Goal: Information Seeking & Learning: Learn about a topic

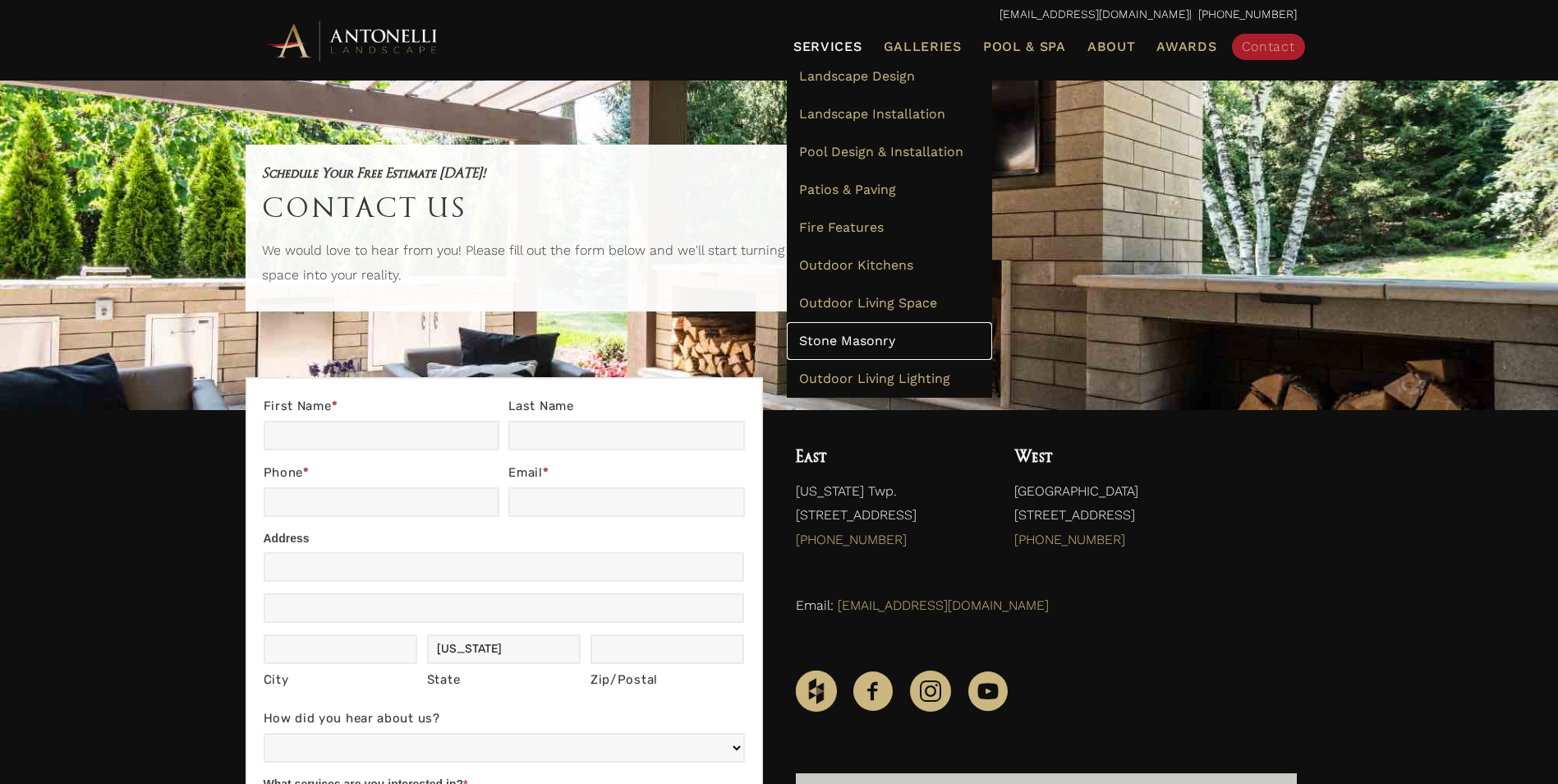
click at [845, 335] on span "Stone Masonry" at bounding box center [847, 341] width 96 height 16
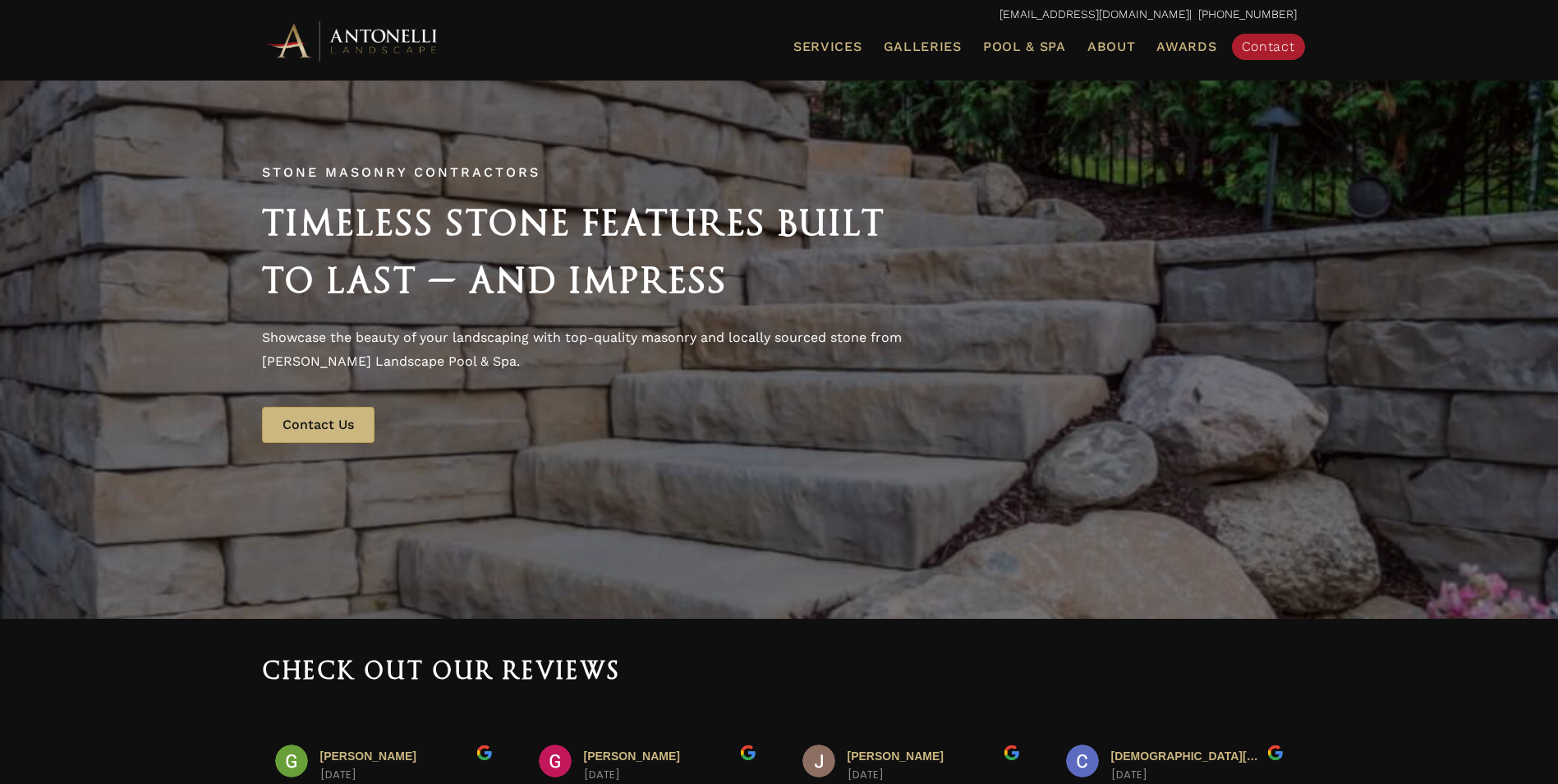
scroll to position [82, 0]
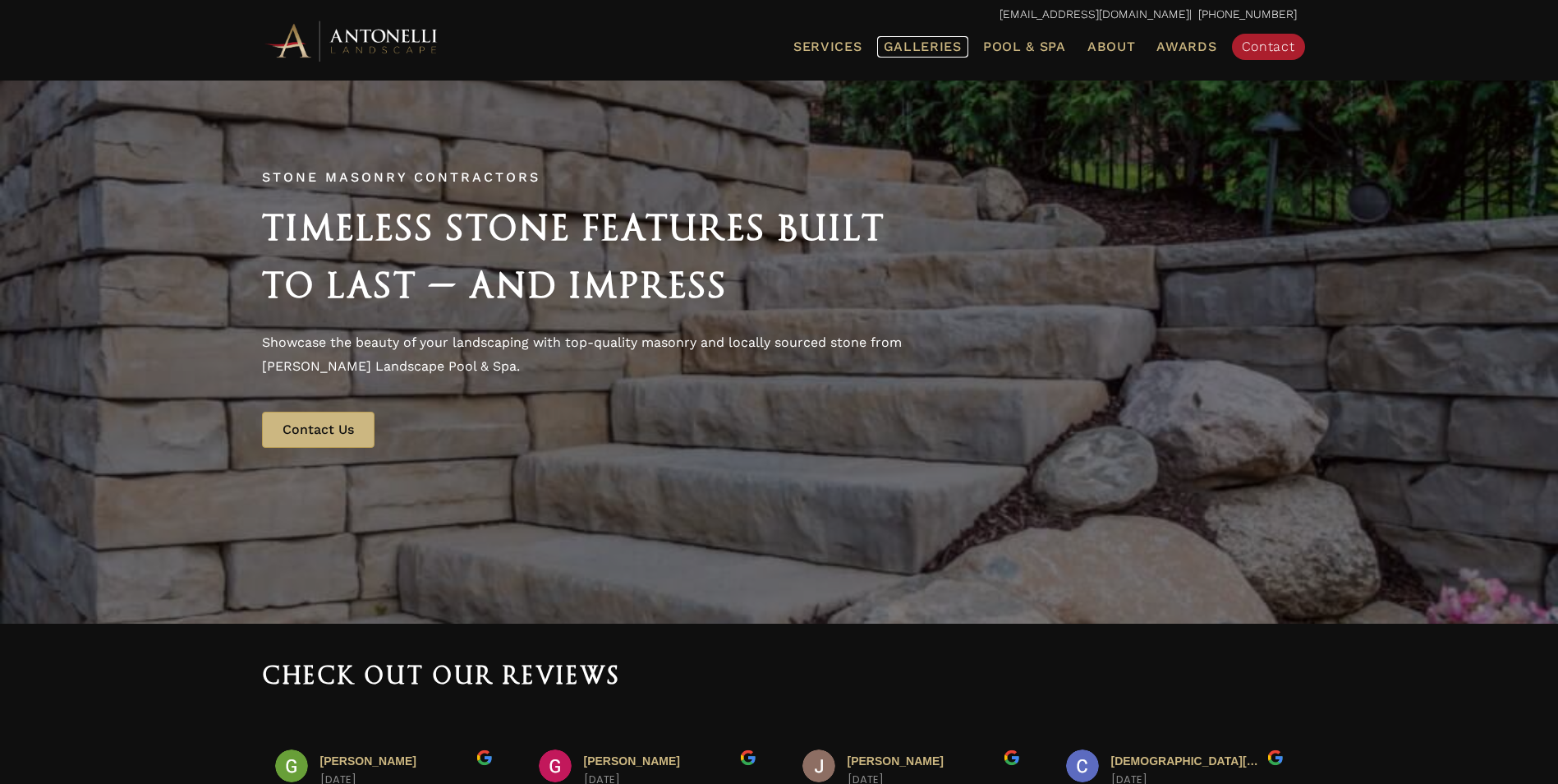
click at [935, 41] on span "Galleries" at bounding box center [922, 46] width 78 height 16
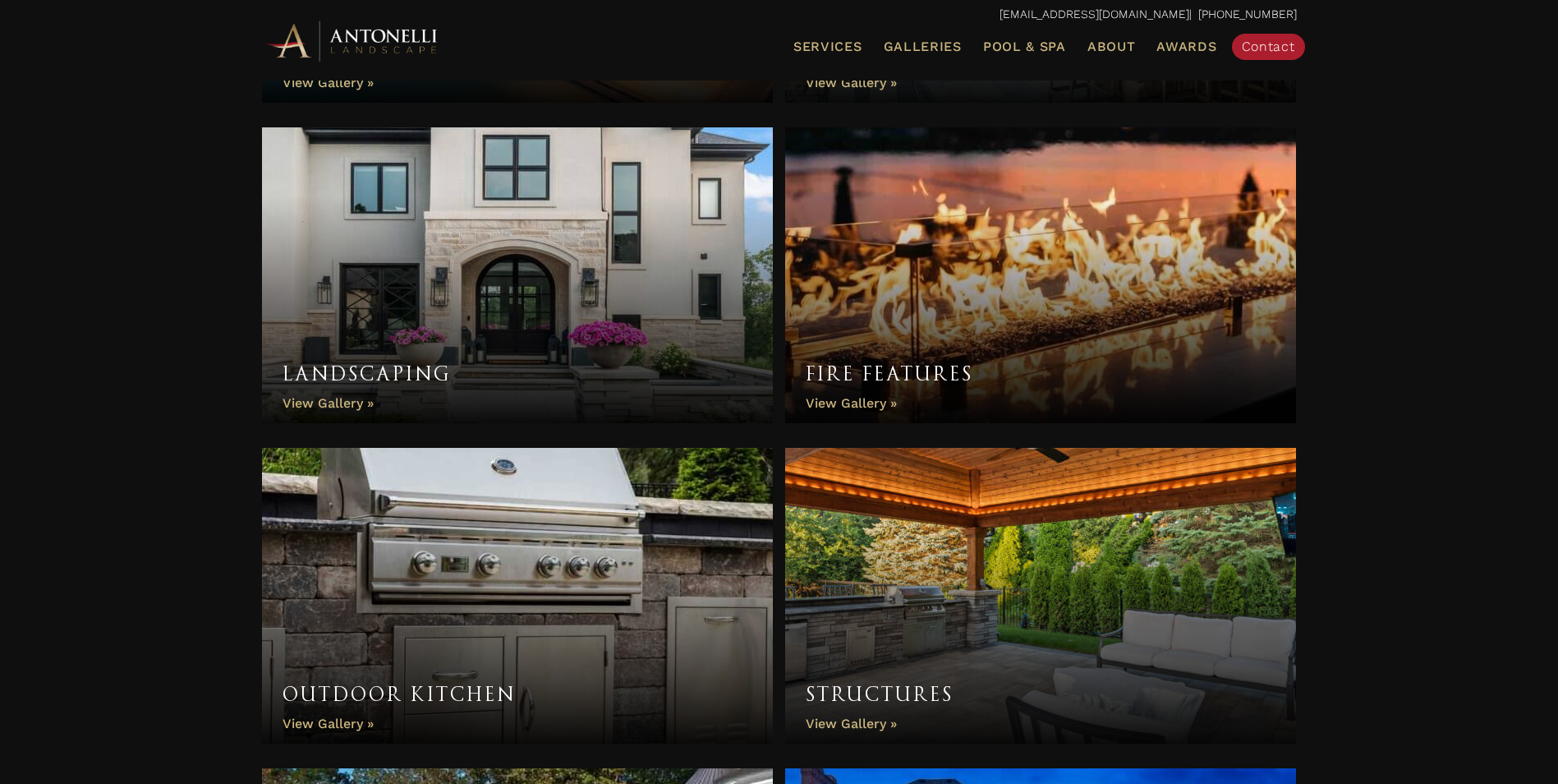
scroll to position [822, 0]
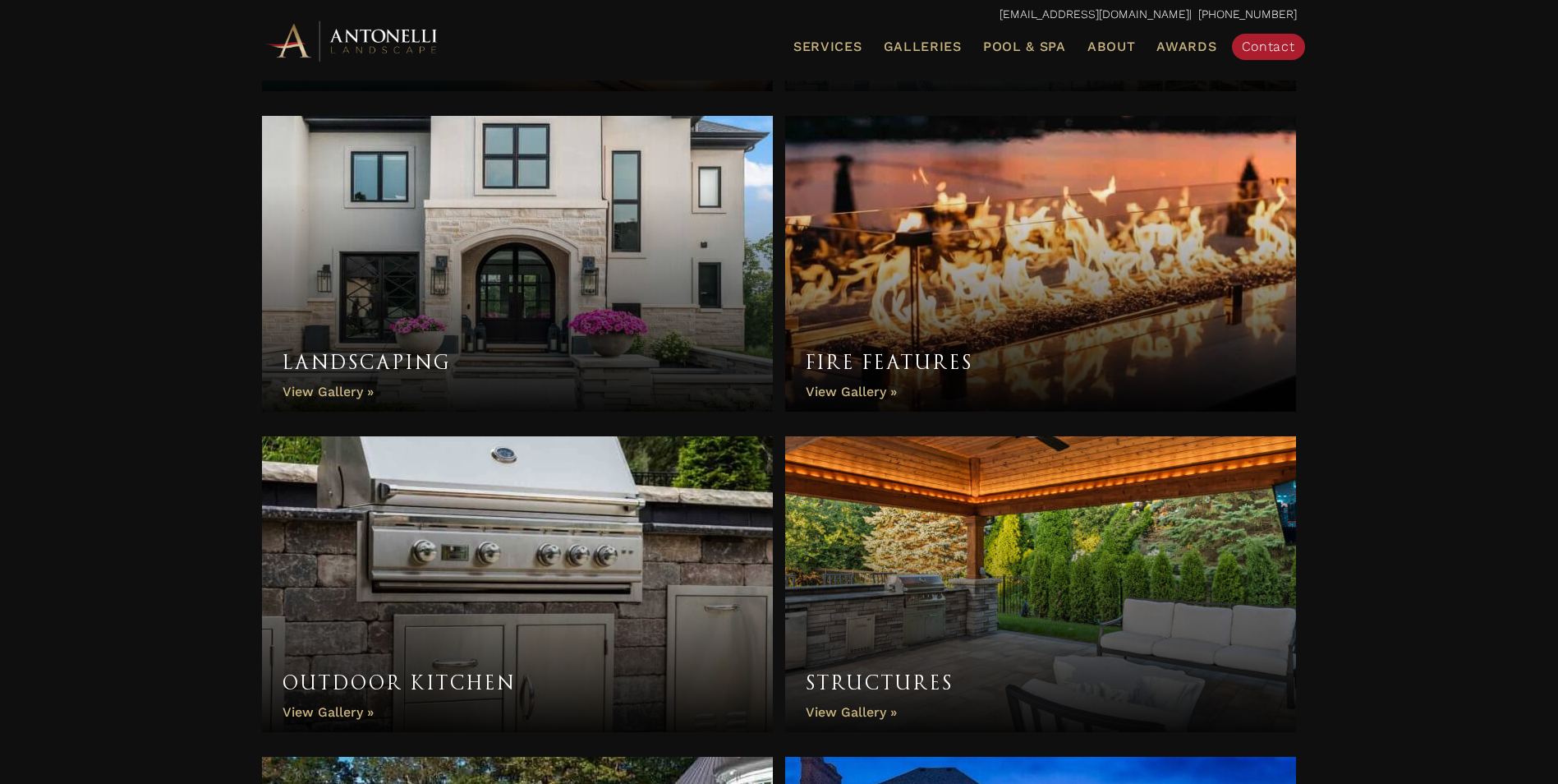
click at [462, 315] on link "Landscaping" at bounding box center [518, 263] width 512 height 295
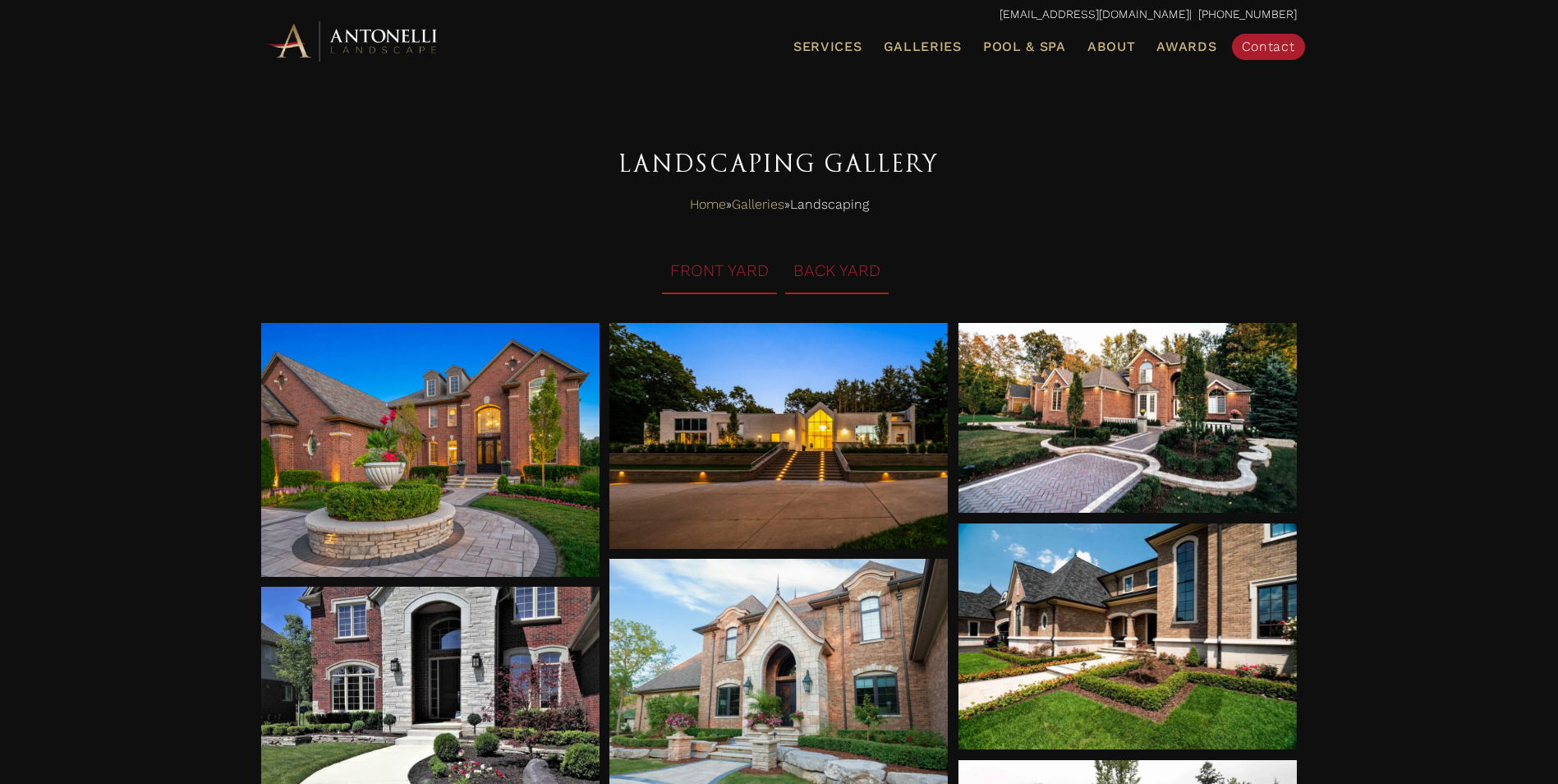
click at [832, 269] on li "BACK YARD" at bounding box center [837, 271] width 104 height 45
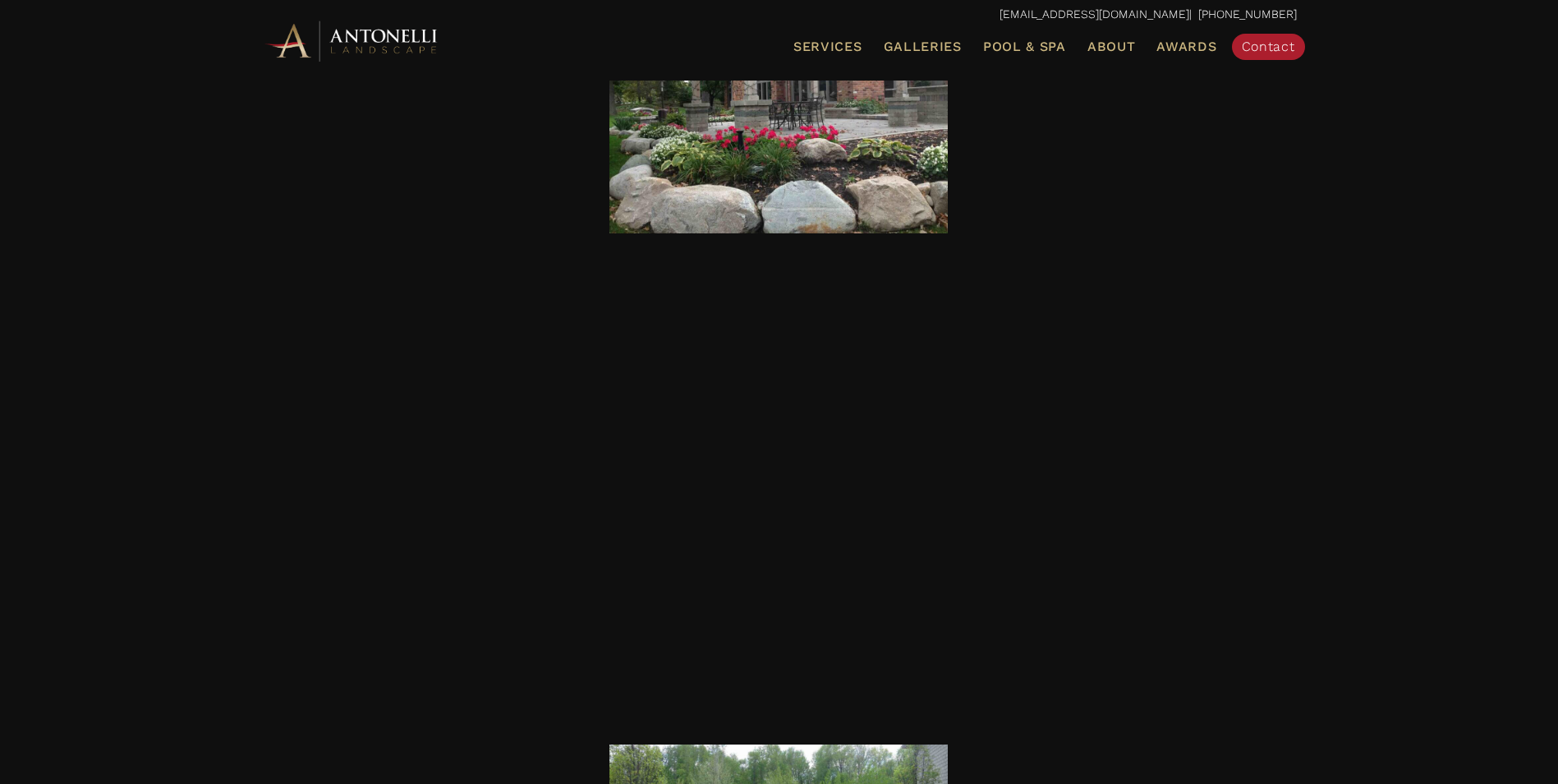
scroll to position [3450, 0]
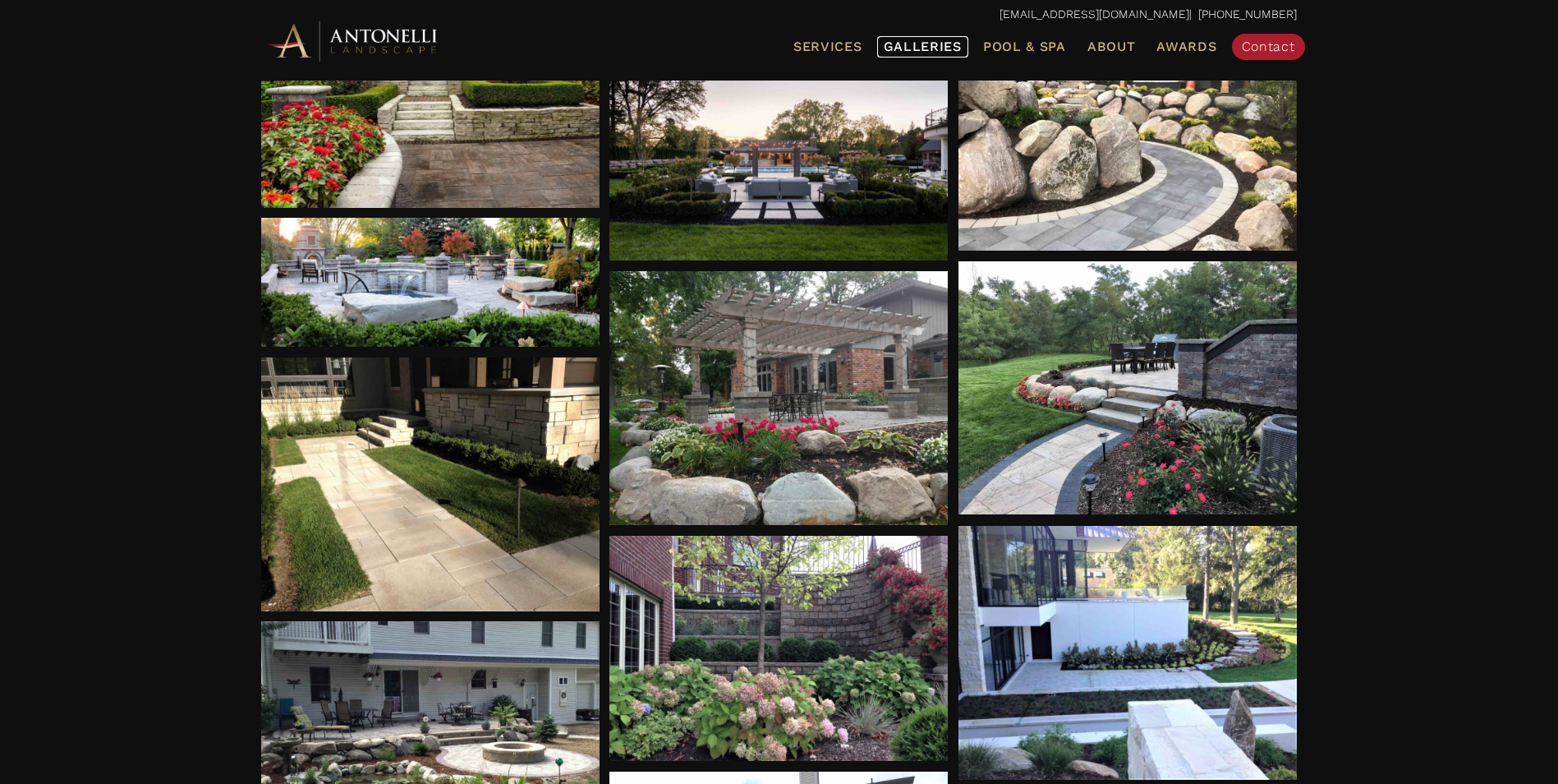
click at [917, 49] on span "Galleries" at bounding box center [922, 46] width 78 height 16
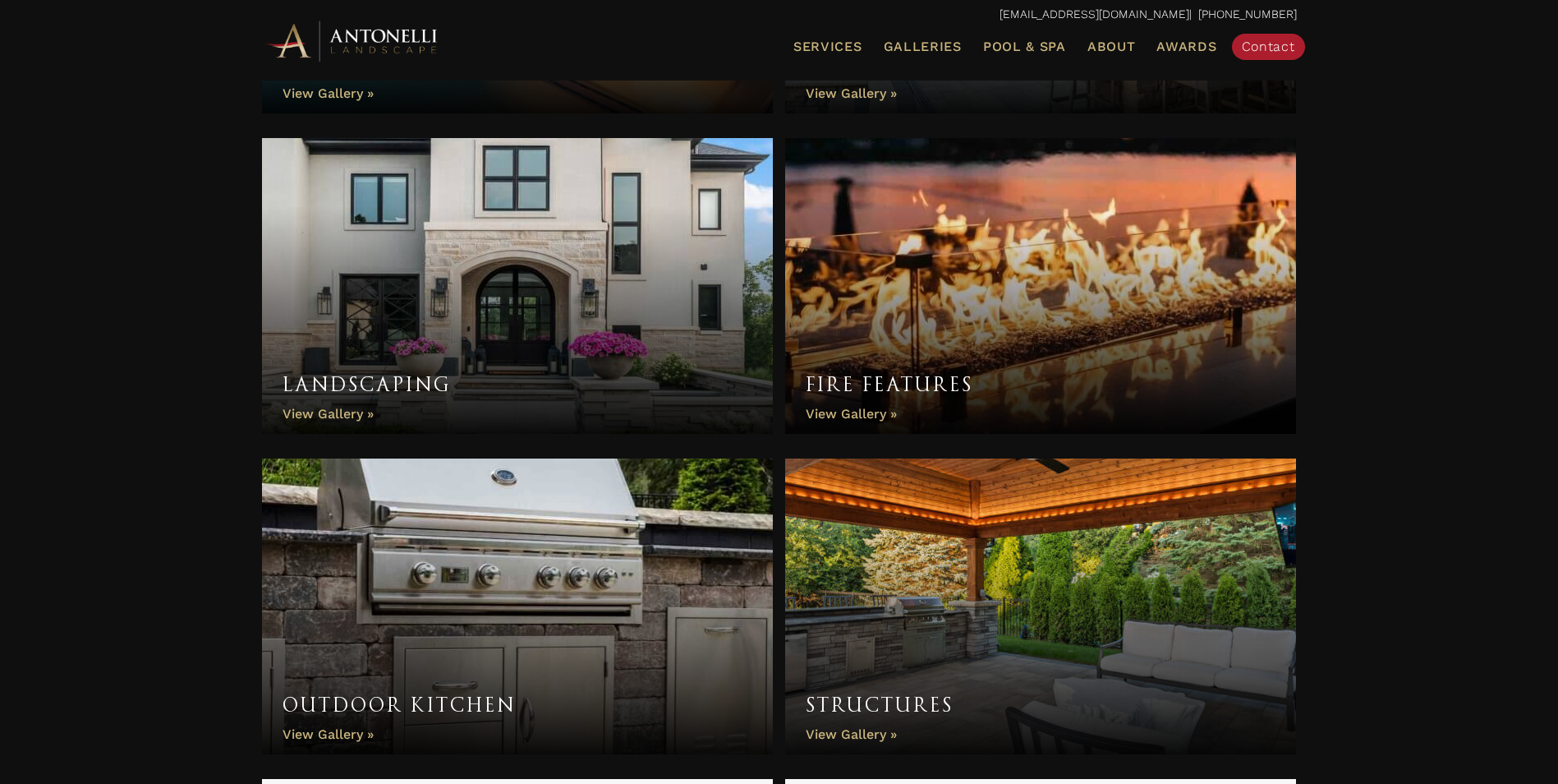
scroll to position [736, 0]
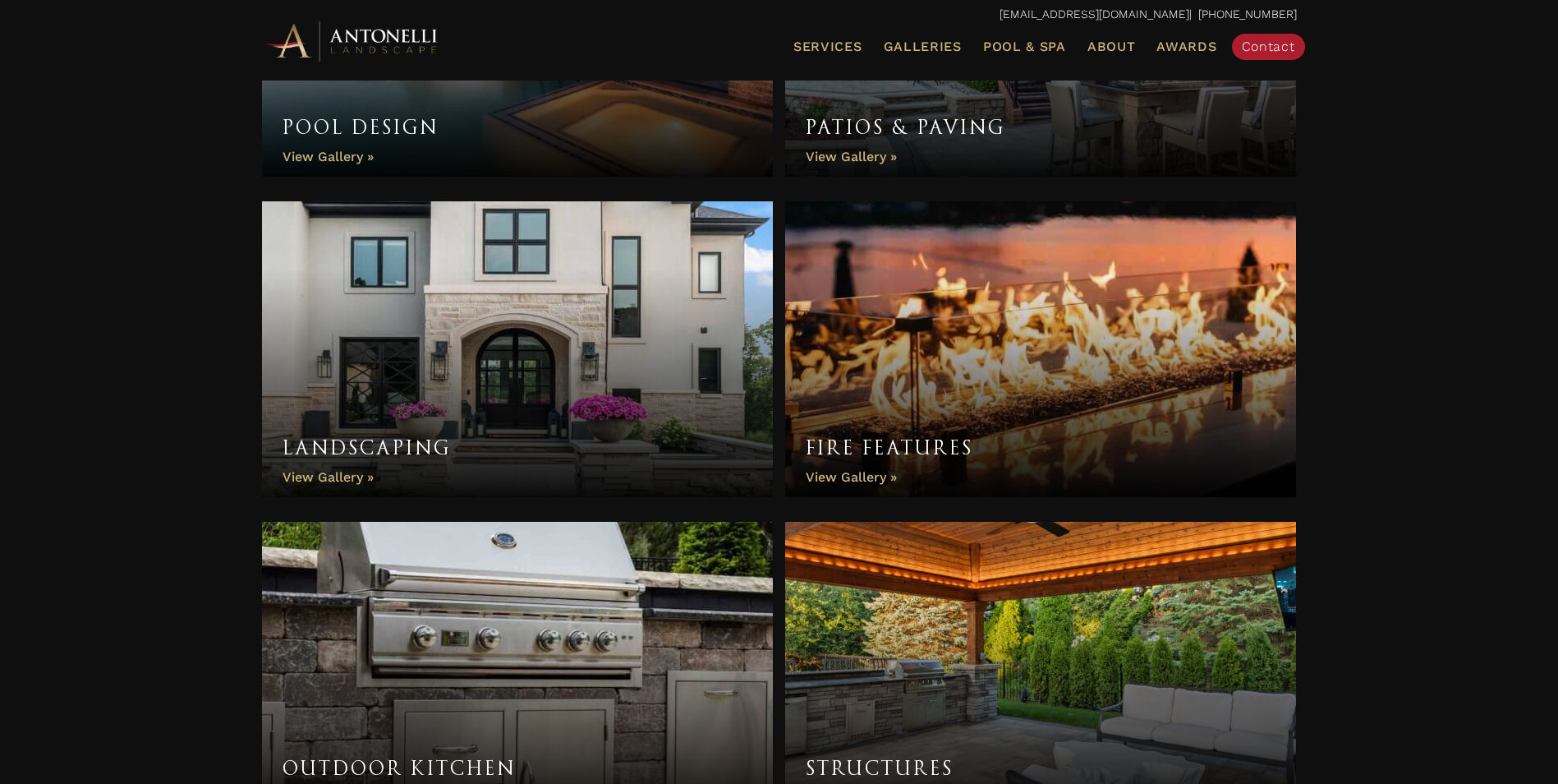
click at [889, 413] on link "Fire Features" at bounding box center [1041, 349] width 512 height 295
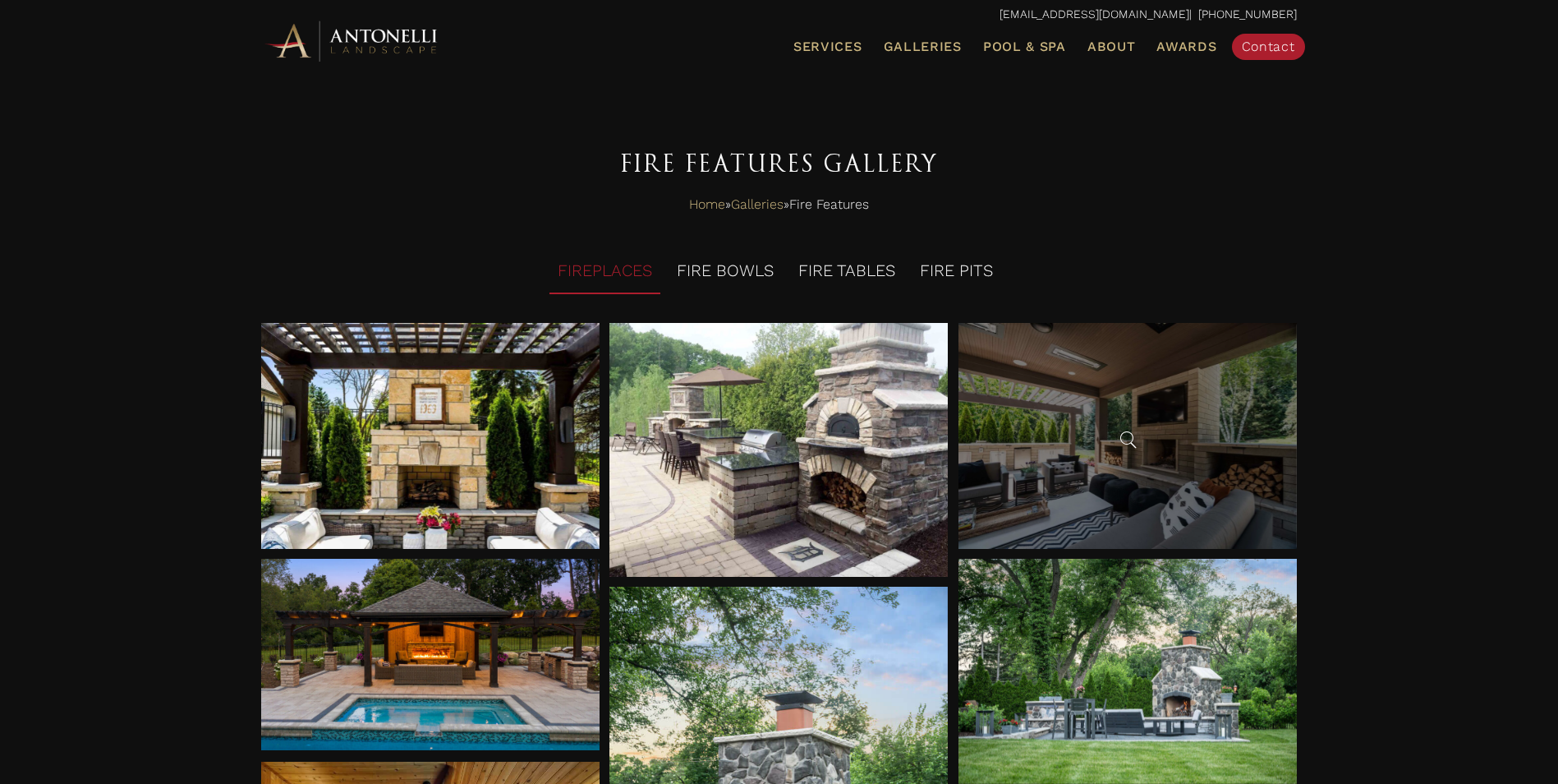
click at [1077, 434] on div at bounding box center [1128, 436] width 338 height 226
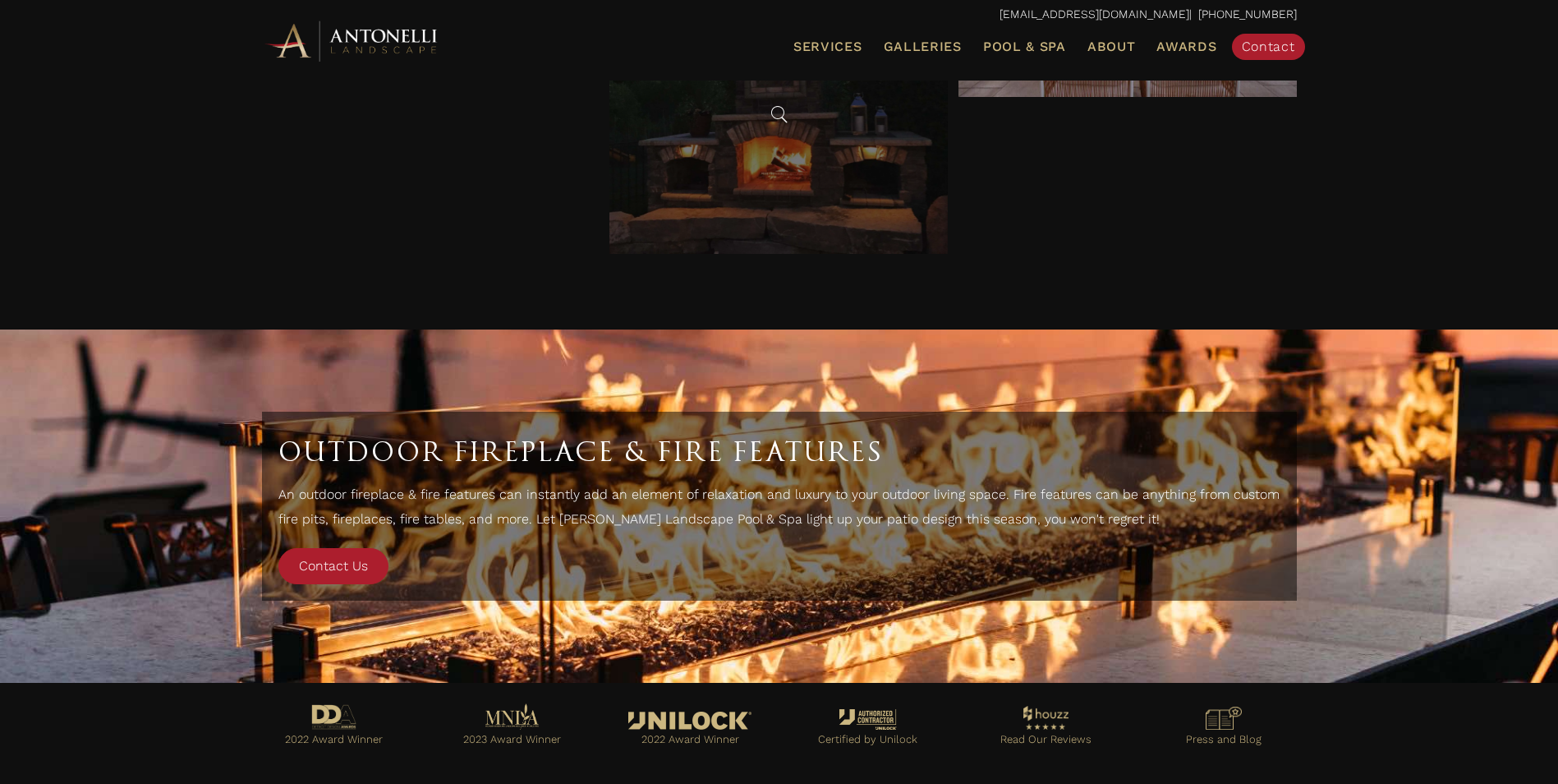
scroll to position [5293, 0]
